Goal: Task Accomplishment & Management: Use online tool/utility

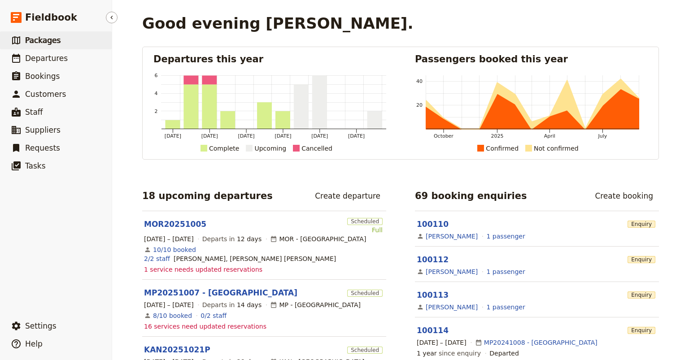
click at [42, 41] on span "Packages" at bounding box center [42, 40] width 35 height 9
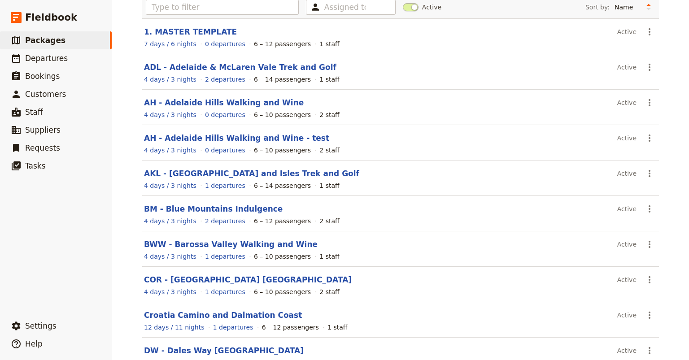
scroll to position [126, 0]
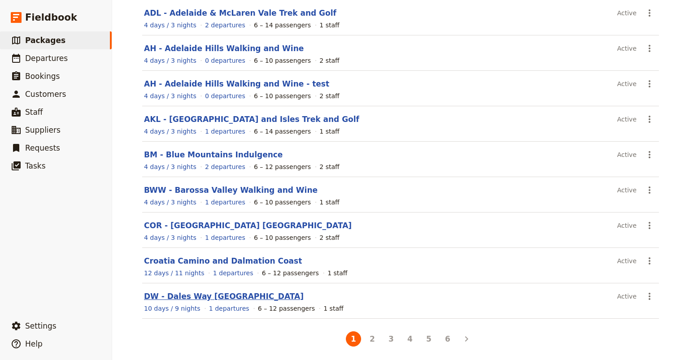
click at [184, 294] on link "DW - Dales Way [GEOGRAPHIC_DATA]" at bounding box center [224, 296] width 160 height 9
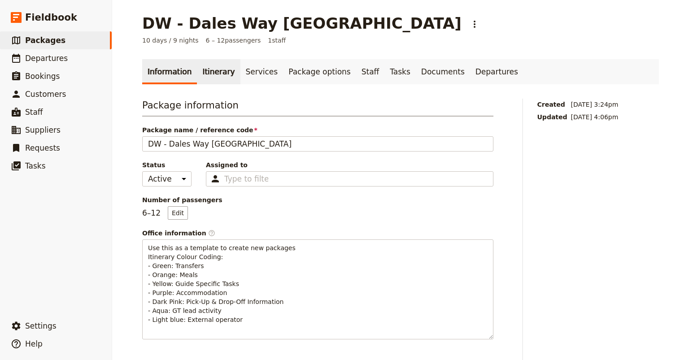
click at [211, 74] on link "Itinerary" at bounding box center [218, 71] width 43 height 25
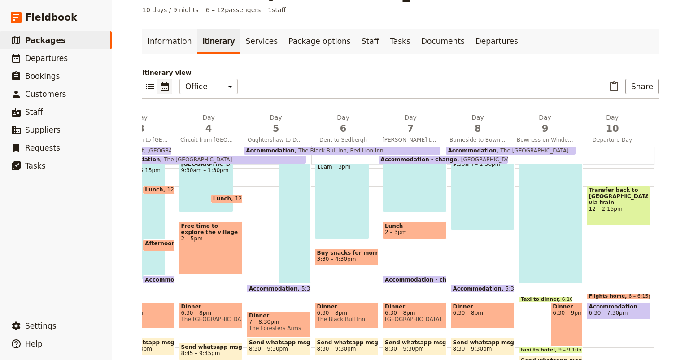
scroll to position [228, 0]
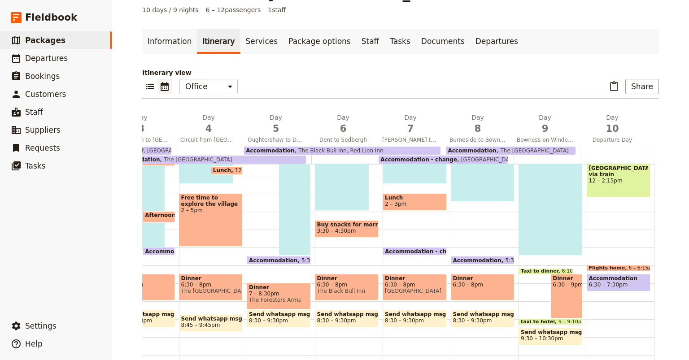
click at [606, 276] on span "Accommodation" at bounding box center [619, 279] width 60 height 6
select select "10"
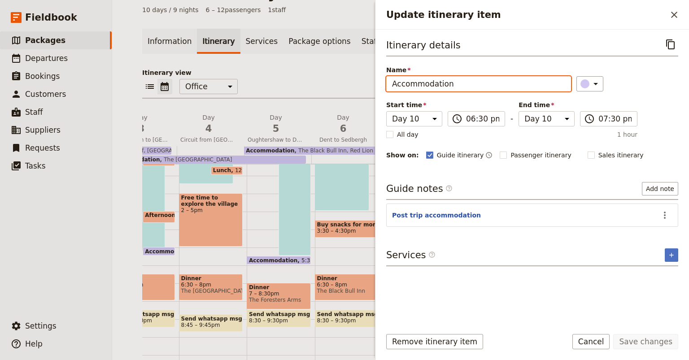
click at [452, 83] on input "Accommodation" at bounding box center [478, 83] width 185 height 15
type input "Accommodation if needed"
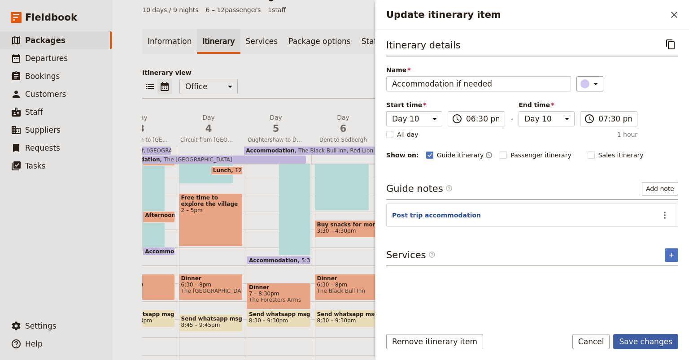
click at [636, 342] on button "Save changes" at bounding box center [646, 341] width 65 height 15
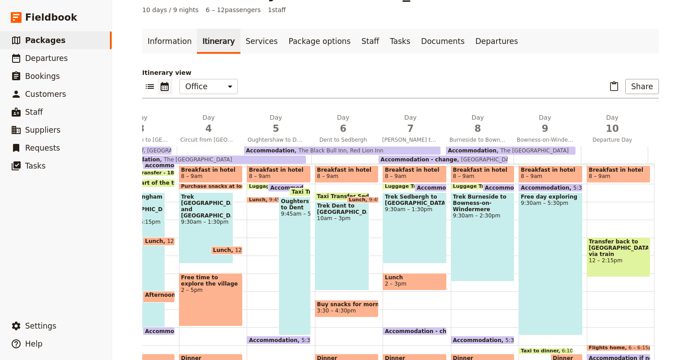
scroll to position [140, 0]
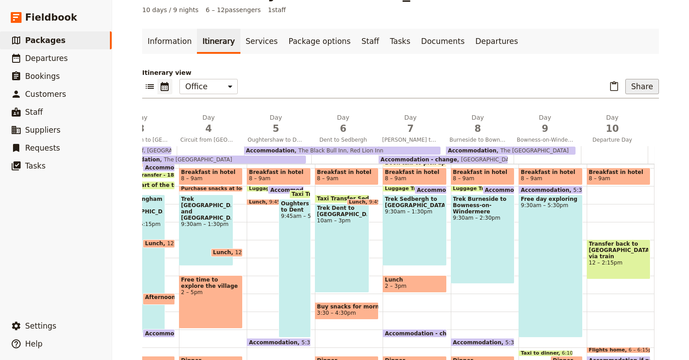
click at [645, 88] on button "Share" at bounding box center [643, 86] width 34 height 15
click at [624, 131] on span "Sales Brochure" at bounding box center [612, 131] width 47 height 9
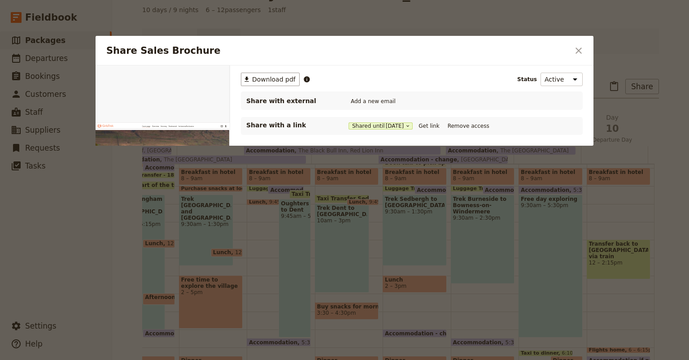
scroll to position [0, 0]
click at [436, 125] on button "Get link" at bounding box center [429, 126] width 25 height 10
